Goal: Contribute content: Add original content to the website for others to see

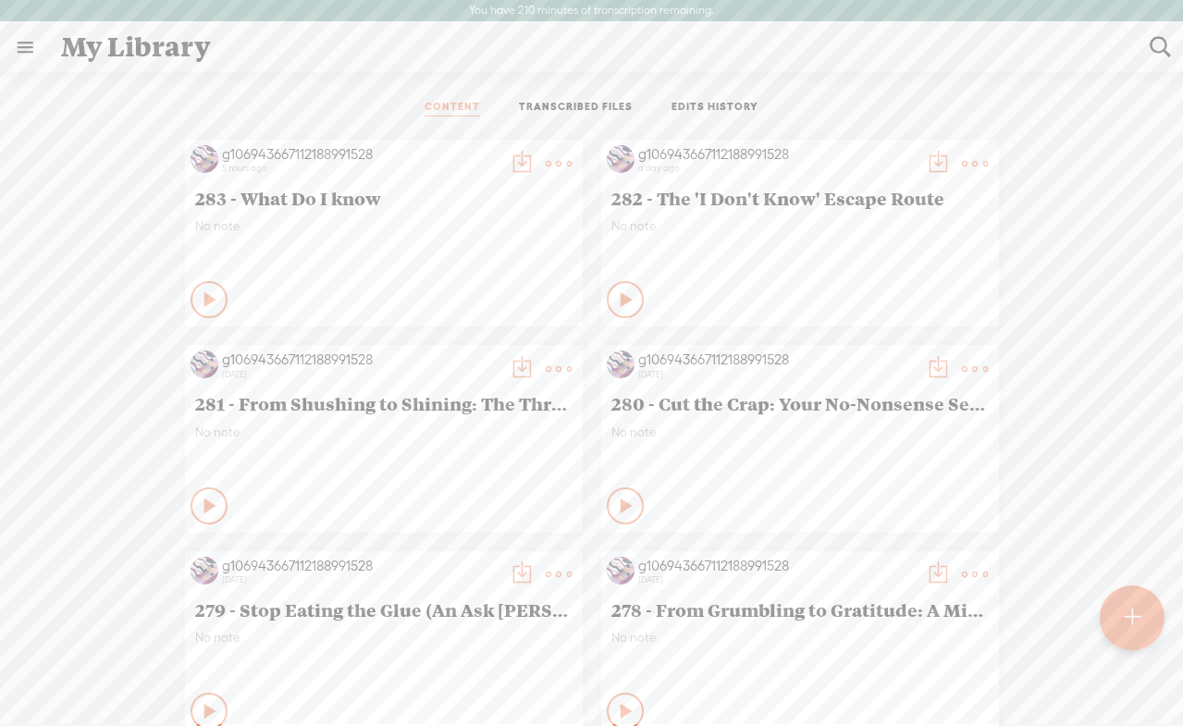
click at [552, 159] on t at bounding box center [559, 164] width 26 height 26
click at [457, 228] on link "Edit" at bounding box center [470, 225] width 185 height 43
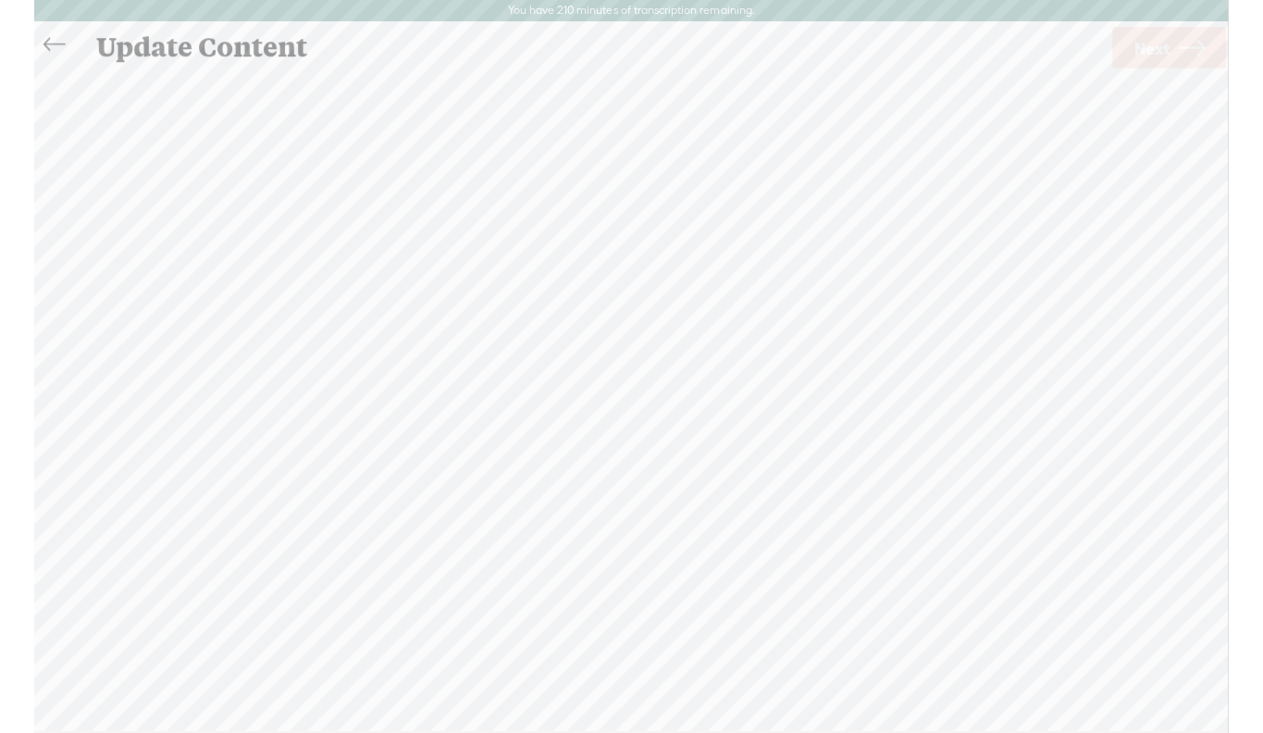
scroll to position [1, 0]
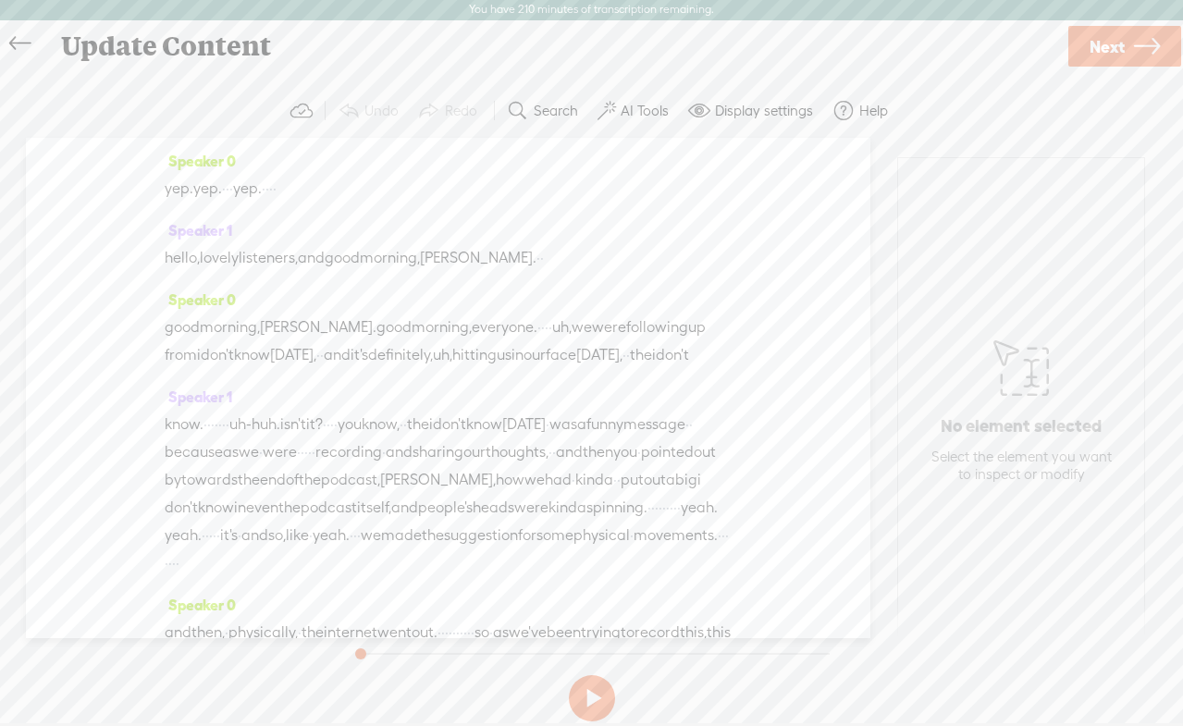
click at [1125, 37] on link "Next" at bounding box center [1125, 46] width 113 height 41
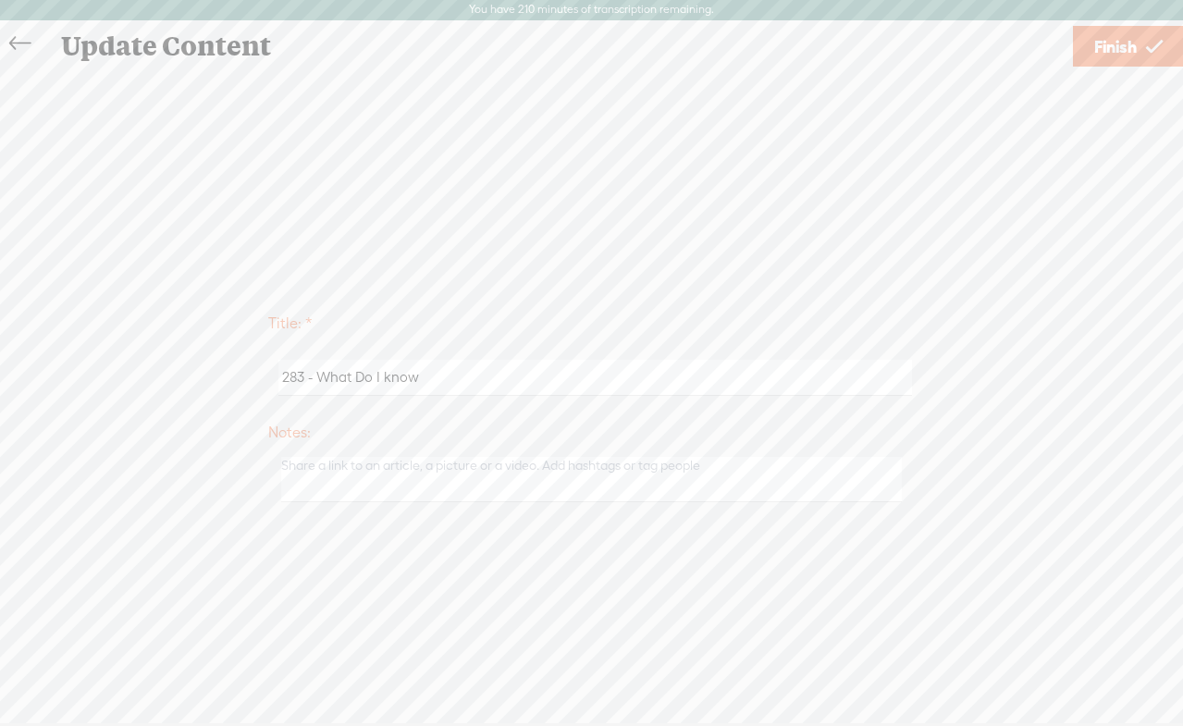
drag, startPoint x: 318, startPoint y: 377, endPoint x: 492, endPoint y: 379, distance: 174.0
click at [492, 379] on input "283 - What Do I know" at bounding box center [596, 378] width 634 height 36
paste input ""I Don’t Know" Part Two"
type input "283 - "I Don’t Know" Part Two"
click at [1097, 39] on span "Finish" at bounding box center [1116, 46] width 43 height 47
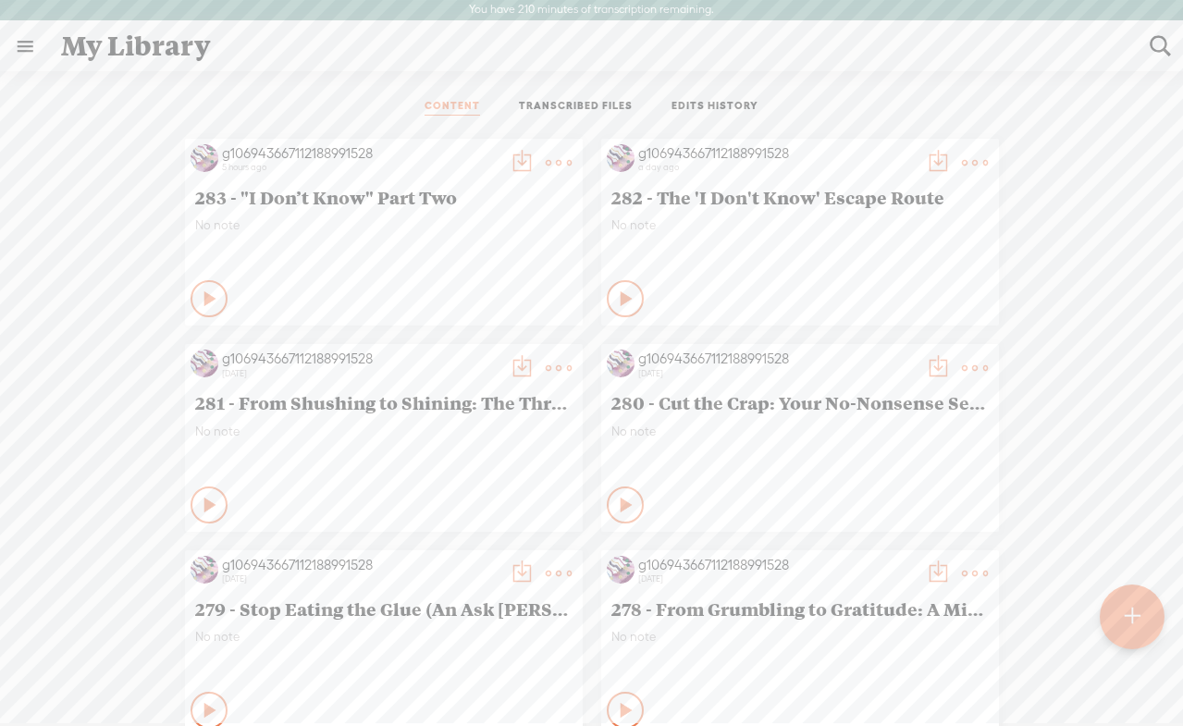
click at [559, 162] on t at bounding box center [559, 163] width 26 height 26
click at [459, 226] on link "Edit" at bounding box center [470, 224] width 185 height 43
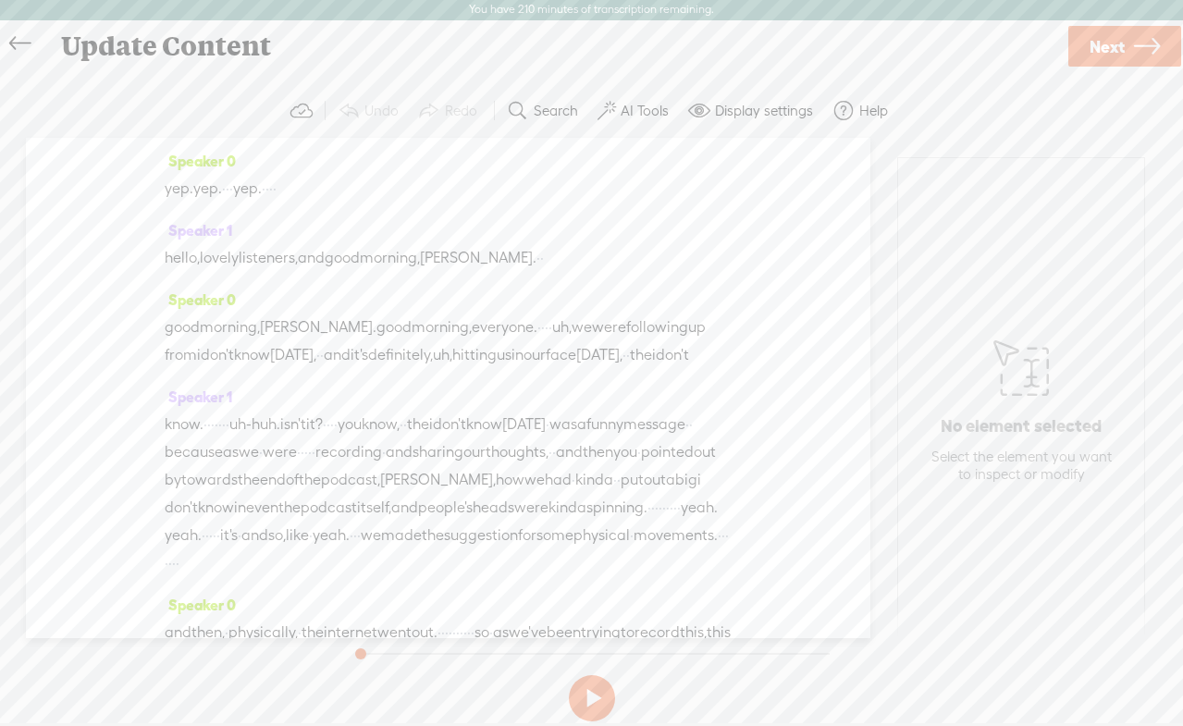
click at [1108, 46] on span "Next" at bounding box center [1107, 46] width 35 height 47
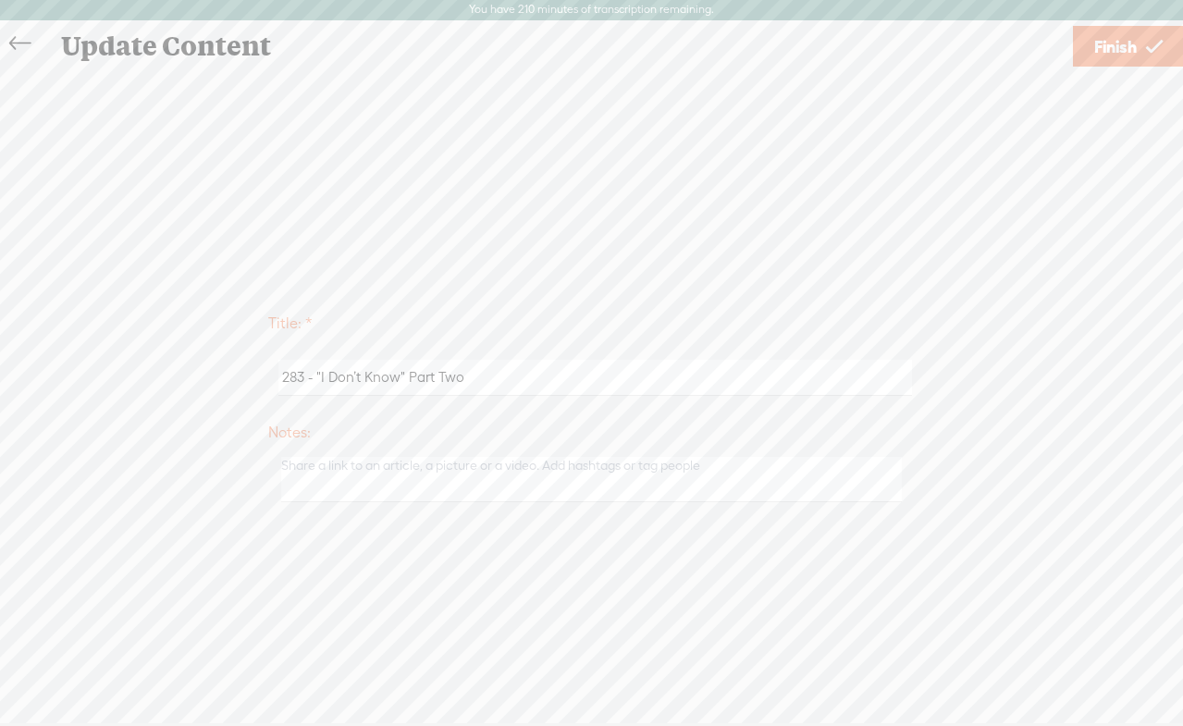
drag, startPoint x: 318, startPoint y: 379, endPoint x: 514, endPoint y: 376, distance: 196.2
click at [514, 376] on input "283 - "I Don’t Know" Part Two" at bounding box center [596, 378] width 634 height 36
paste input "The "I Don't Know" Next Step"
click at [435, 379] on input "283 - The "I Don't Know" Next Step" at bounding box center [596, 378] width 634 height 36
click at [451, 379] on input "283 - The "I Don't Know" Excapte Next Step" at bounding box center [596, 378] width 634 height 36
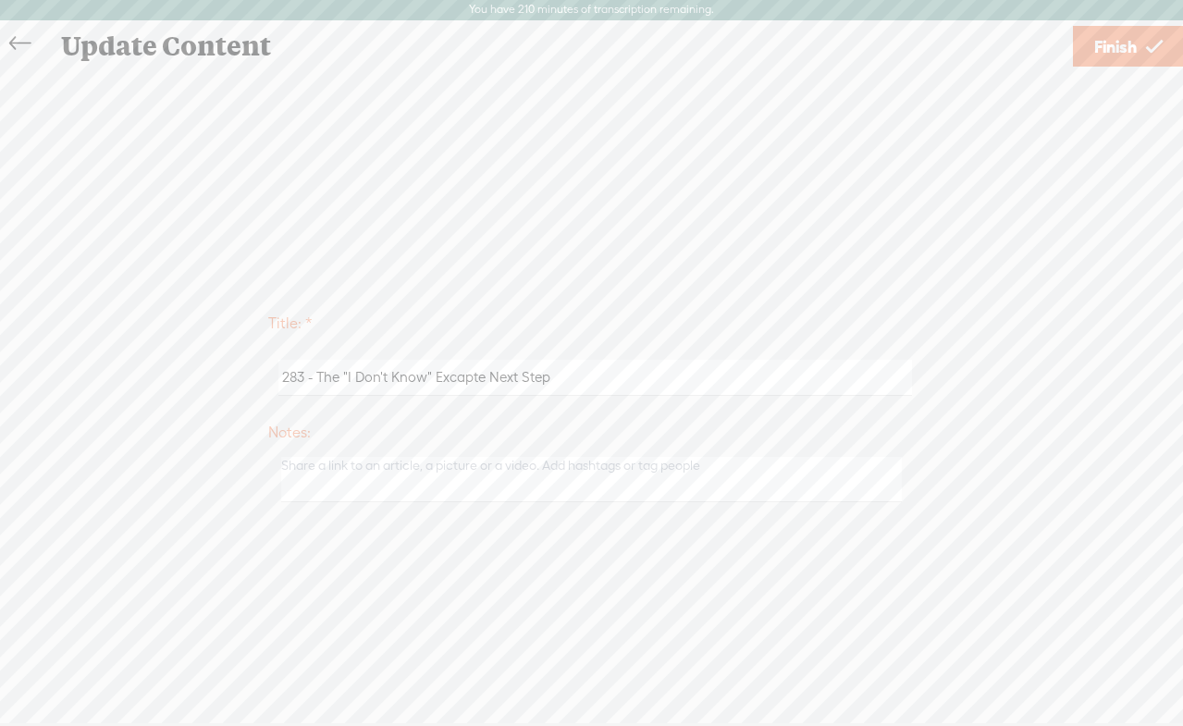
click at [451, 379] on input "283 - The "I Don't Know" Excapte Next Step" at bounding box center [596, 378] width 634 height 36
click at [461, 378] on input "283 - The "I Don't Know" Escapte Next Step" at bounding box center [596, 378] width 634 height 36
click at [463, 379] on input "283 - The "I Don't Know" Escapte Next Step" at bounding box center [596, 378] width 634 height 36
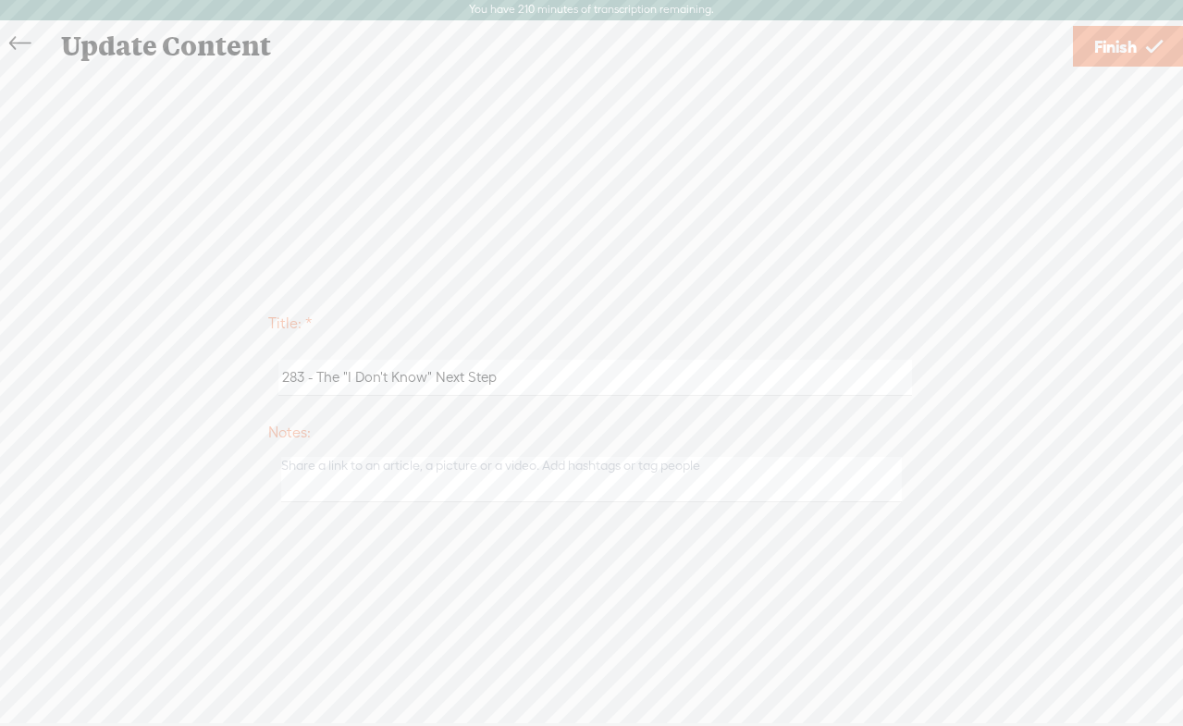
click at [324, 384] on input "283 - The "I Don't Know" Next Step" at bounding box center [596, 378] width 634 height 36
type input "283 - "I Don't Know" Next Step"
click at [504, 374] on input "283 - "I Don't Know" Next Step" at bounding box center [596, 378] width 634 height 36
click at [1111, 42] on span "Finish" at bounding box center [1116, 46] width 43 height 47
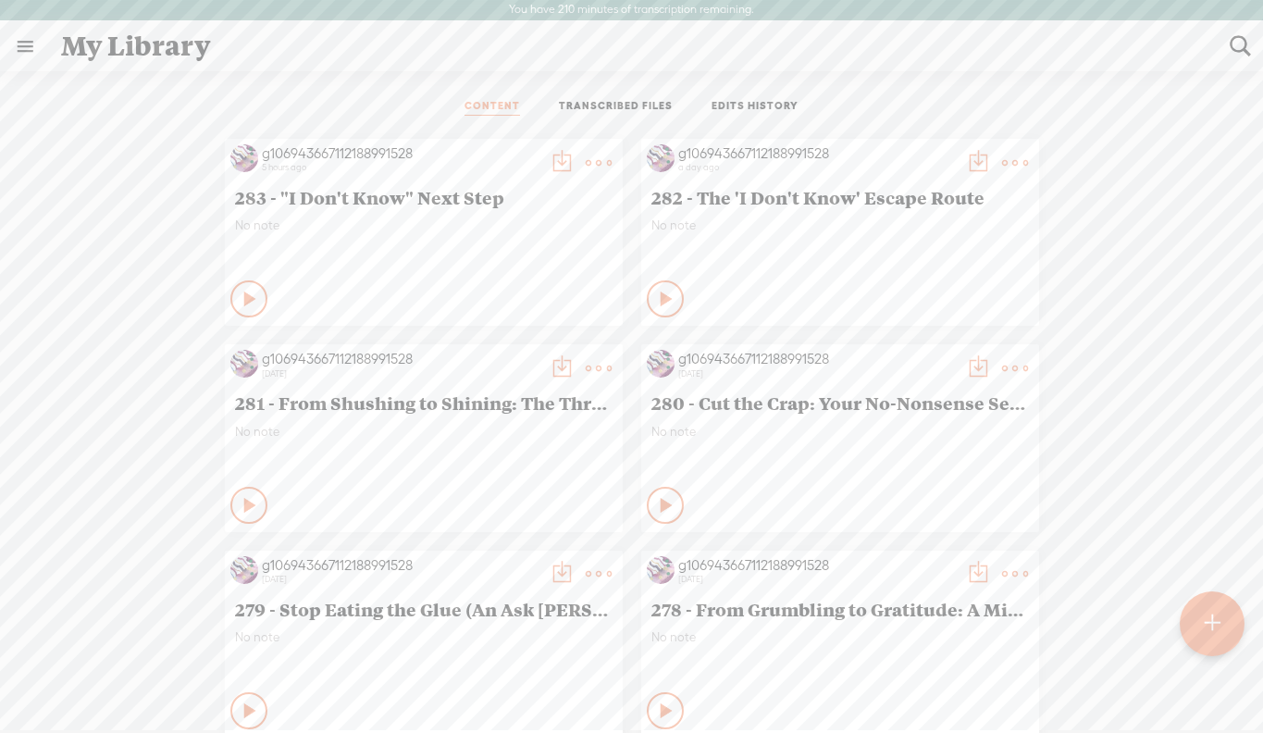
click at [560, 167] on t at bounding box center [562, 163] width 26 height 26
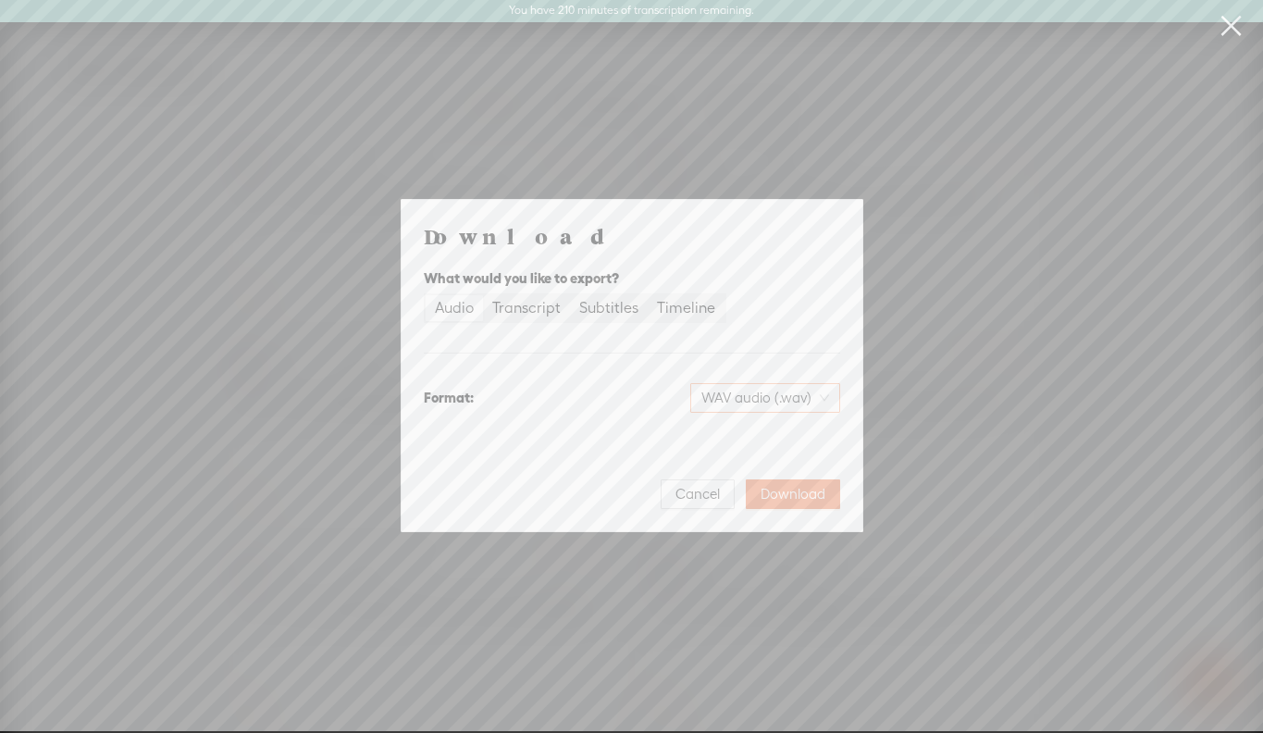
click at [758, 406] on span "WAV audio (.wav)" at bounding box center [765, 398] width 128 height 28
click at [734, 433] on div "MP3 audio (.mp3)" at bounding box center [749, 436] width 151 height 19
click at [814, 497] on span "Download" at bounding box center [793, 494] width 65 height 19
